Goal: Find specific page/section: Find specific page/section

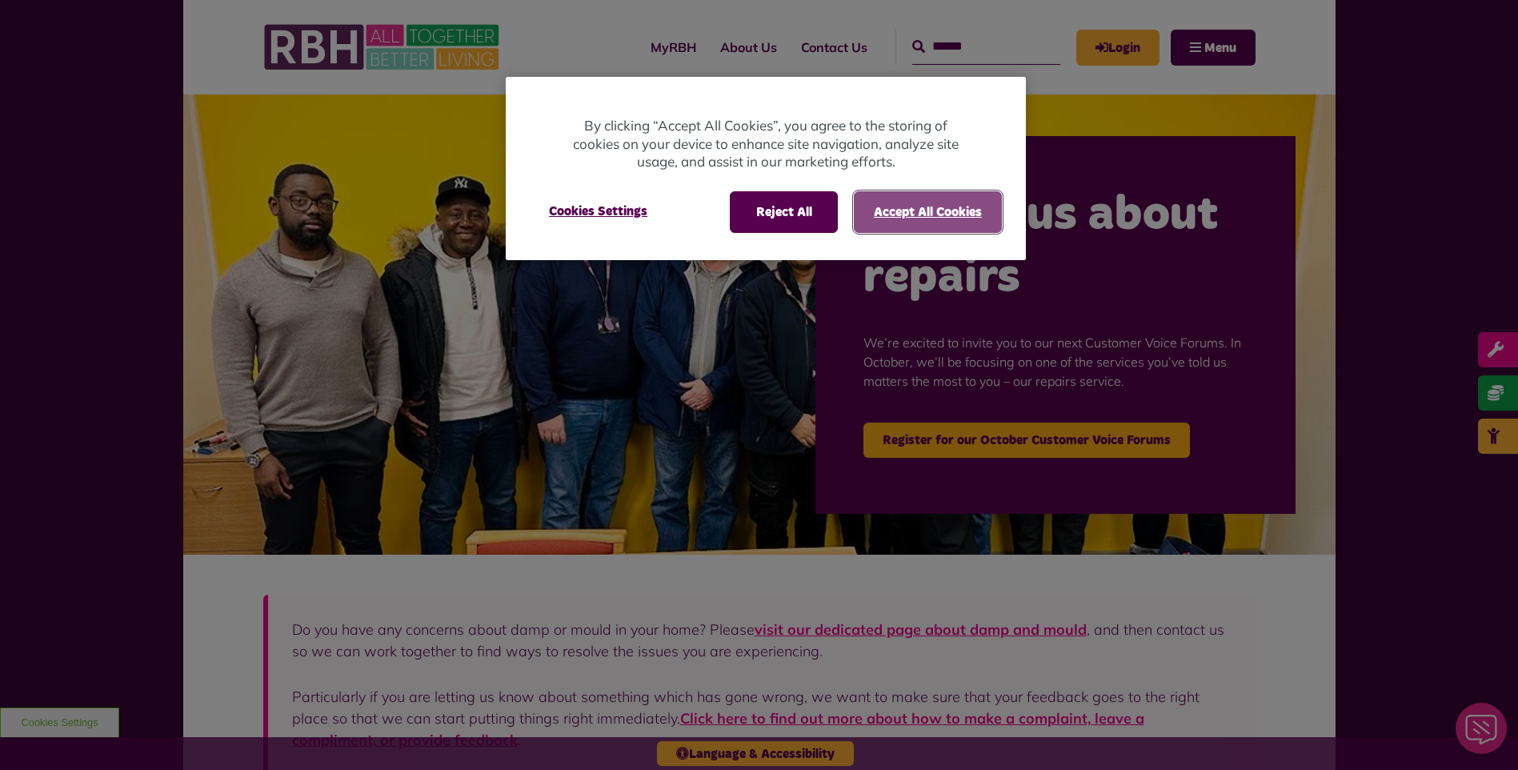
click at [934, 217] on button "Accept All Cookies" at bounding box center [928, 212] width 148 height 42
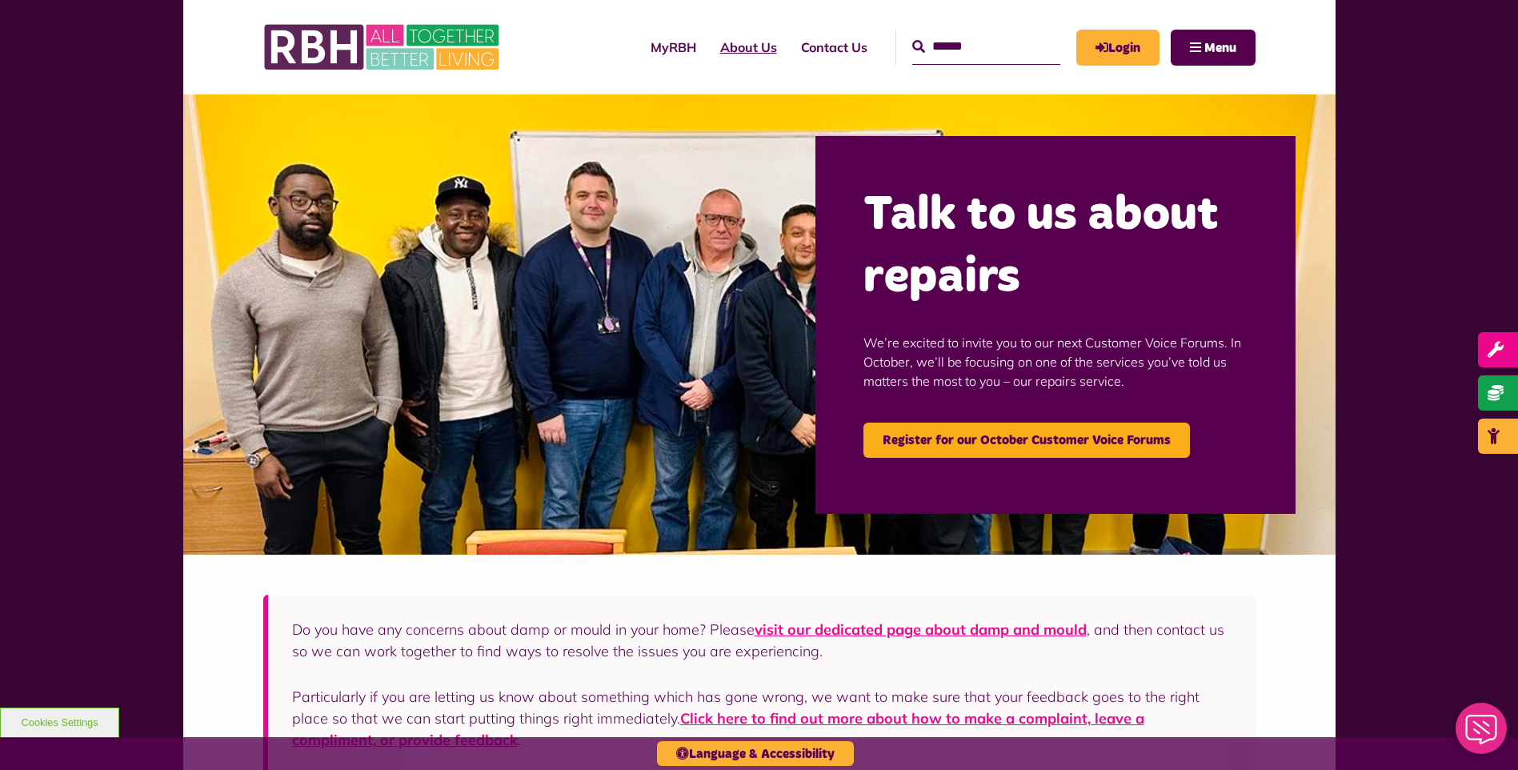
click at [716, 43] on link "About Us" at bounding box center [748, 47] width 81 height 43
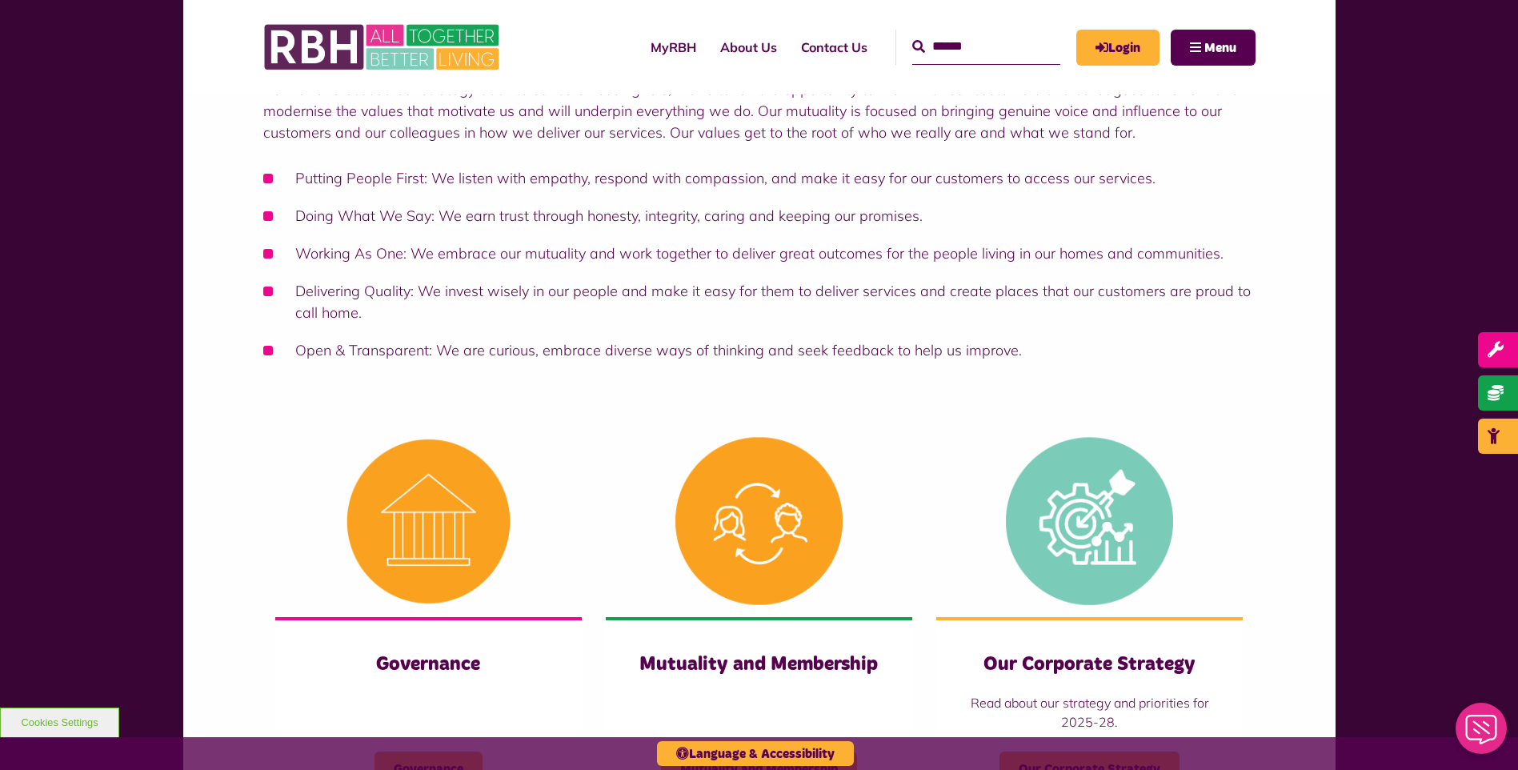
scroll to position [560, 0]
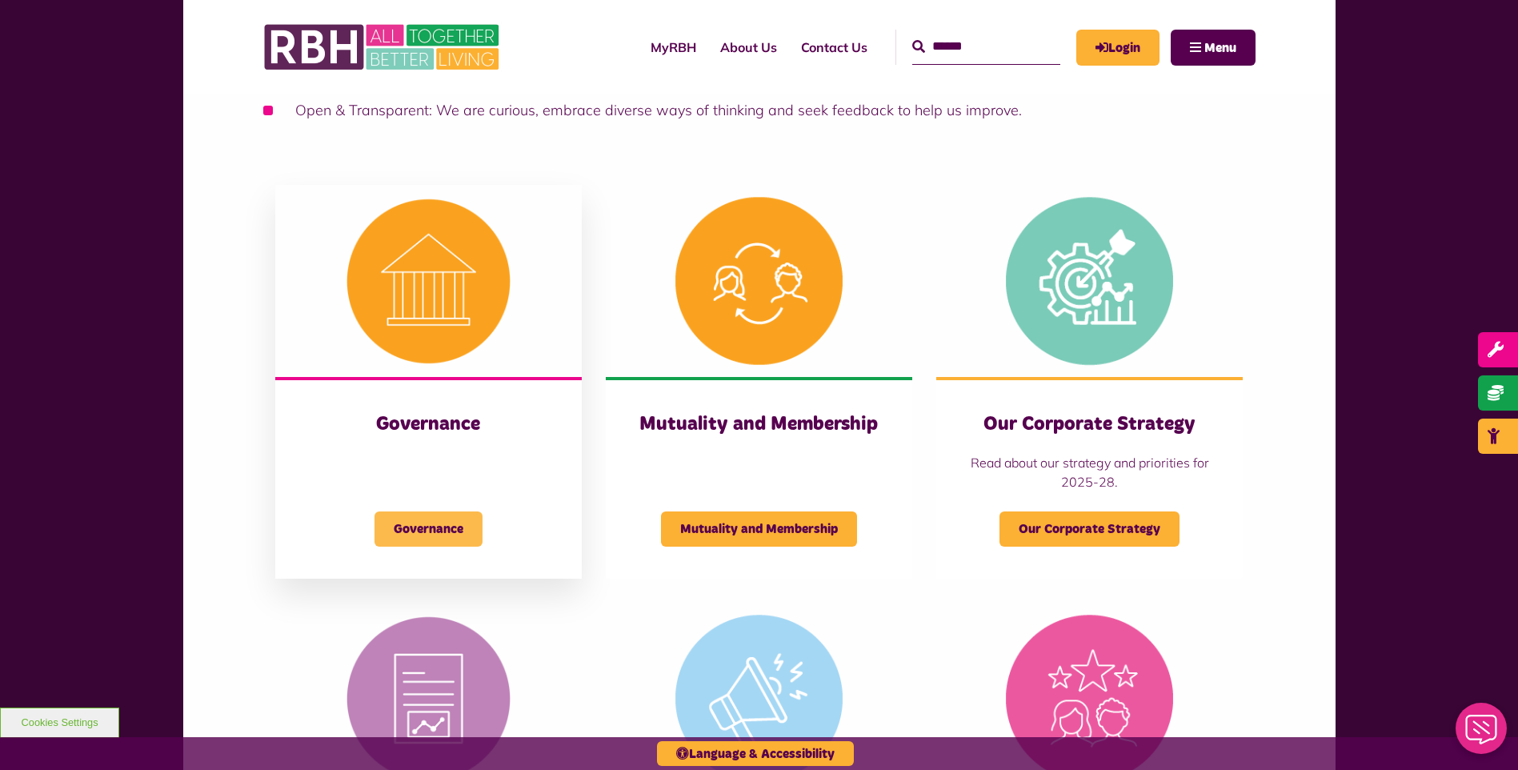
click at [409, 530] on span "Governance" at bounding box center [428, 528] width 108 height 35
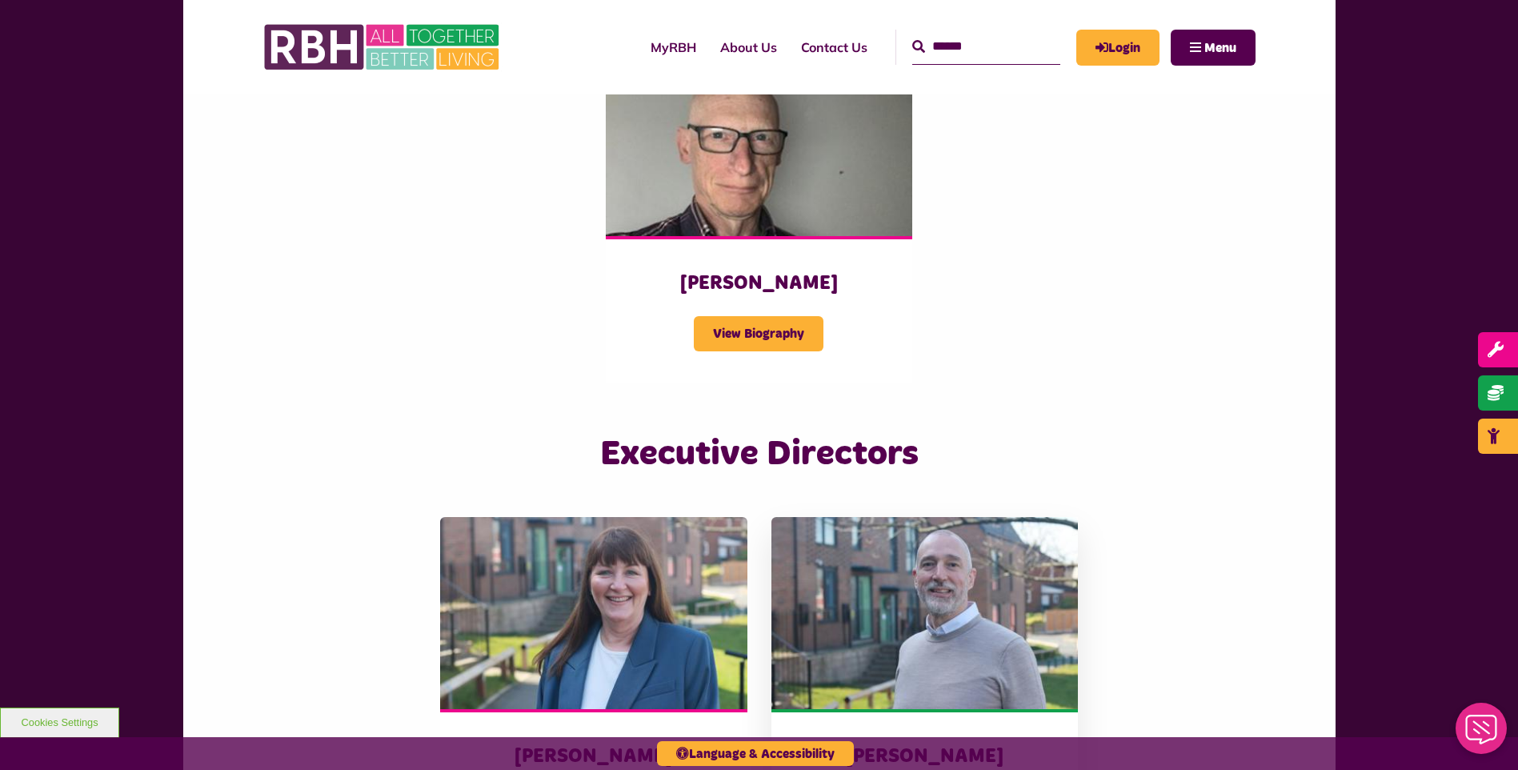
scroll to position [2400, 0]
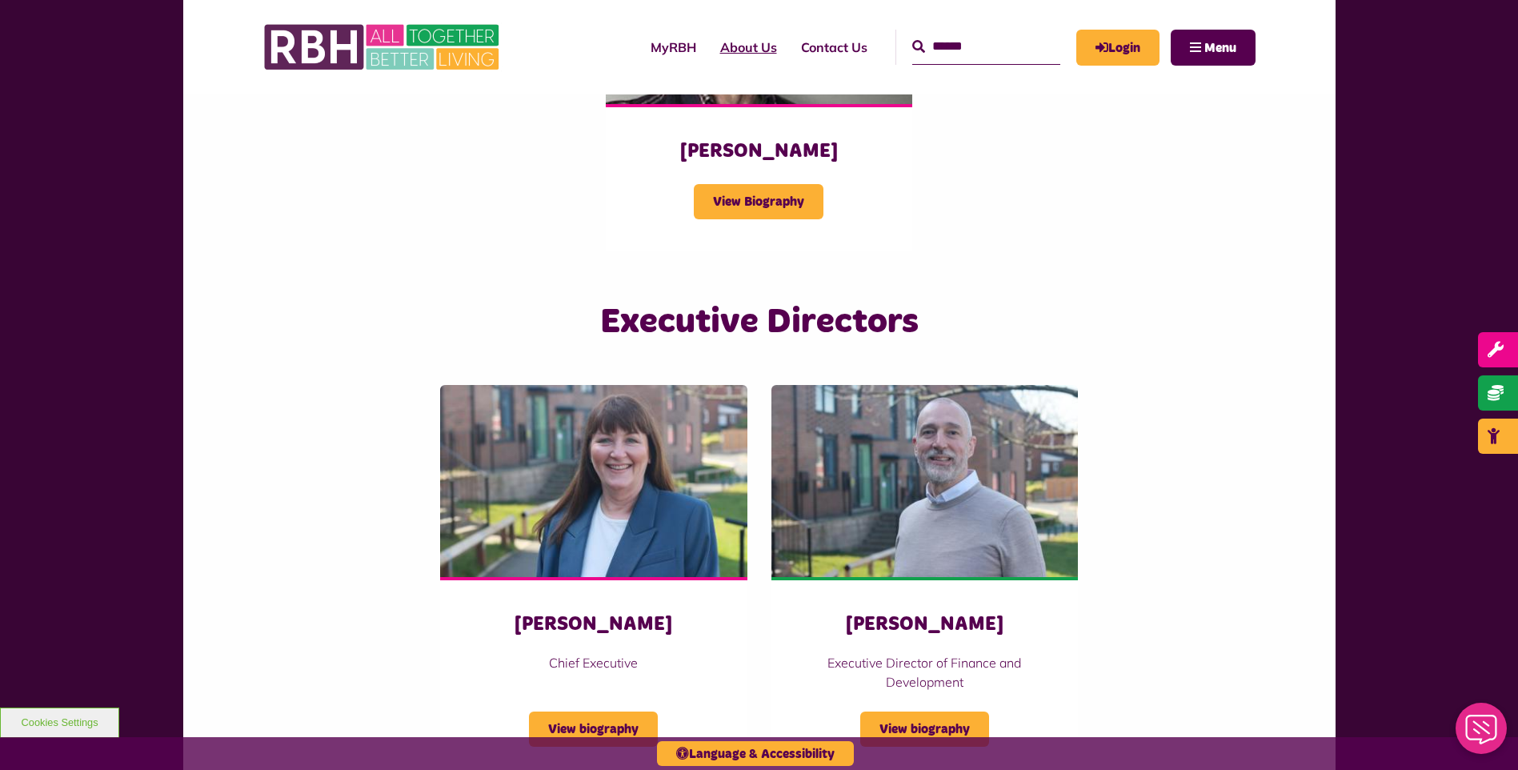
click at [726, 41] on link "About Us" at bounding box center [748, 47] width 81 height 43
